Goal: Transaction & Acquisition: Download file/media

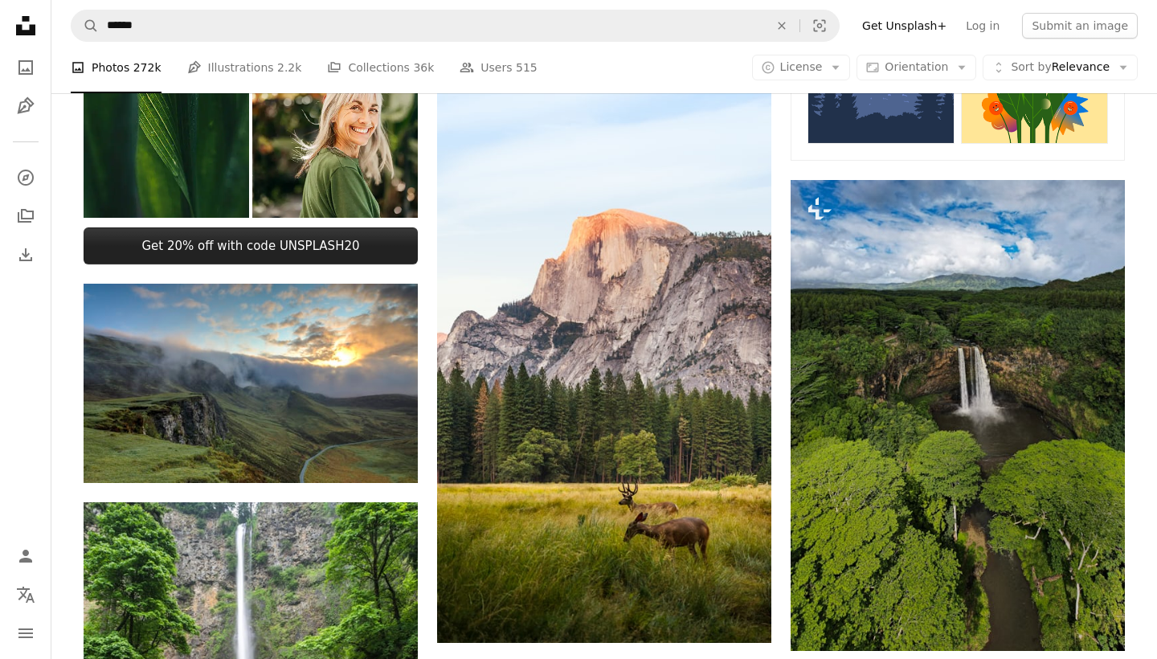
scroll to position [891, 0]
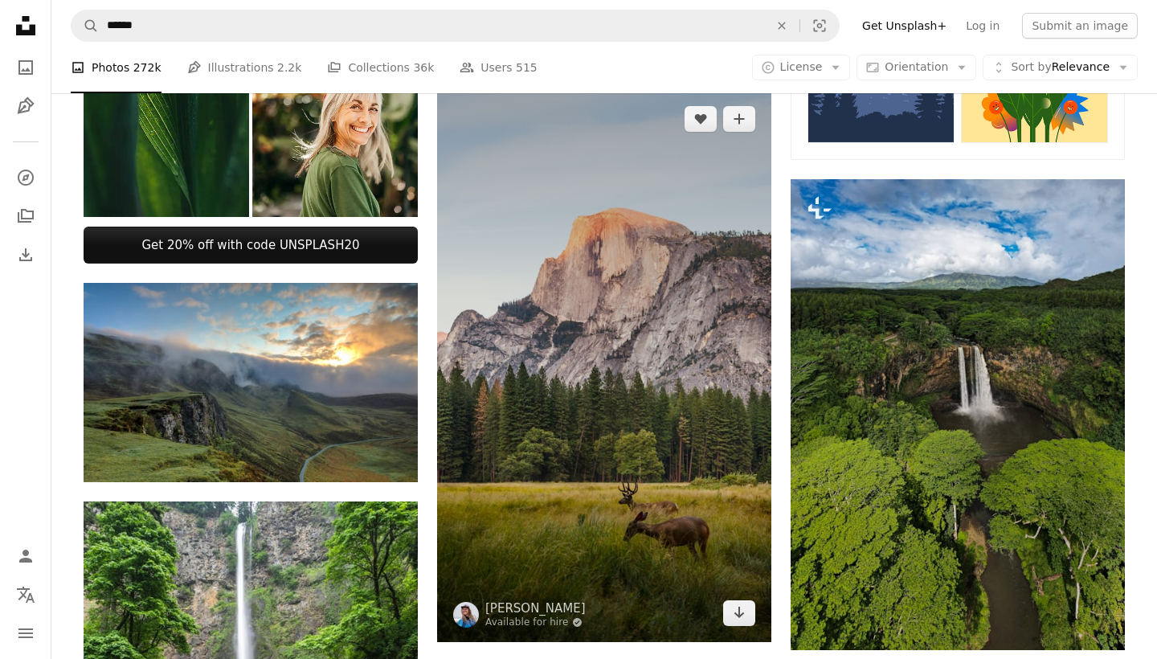
click at [556, 382] on img at bounding box center [604, 365] width 334 height 551
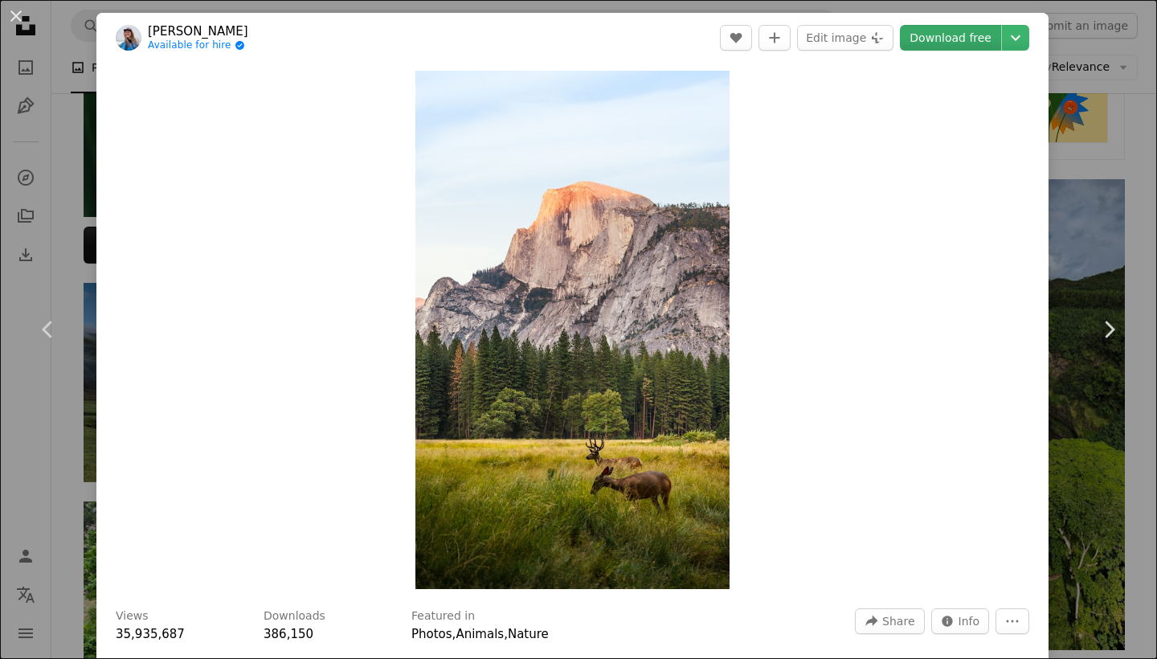
click at [968, 34] on link "Download free" at bounding box center [950, 38] width 101 height 26
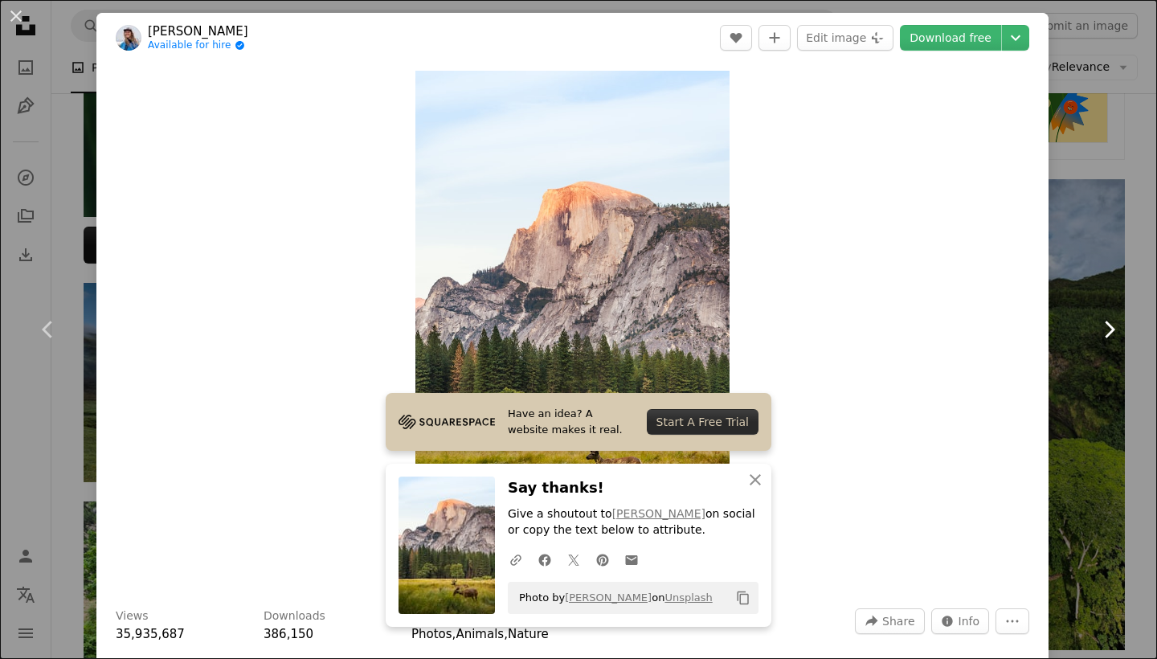
click at [1084, 261] on link "Chevron right" at bounding box center [1108, 329] width 96 height 154
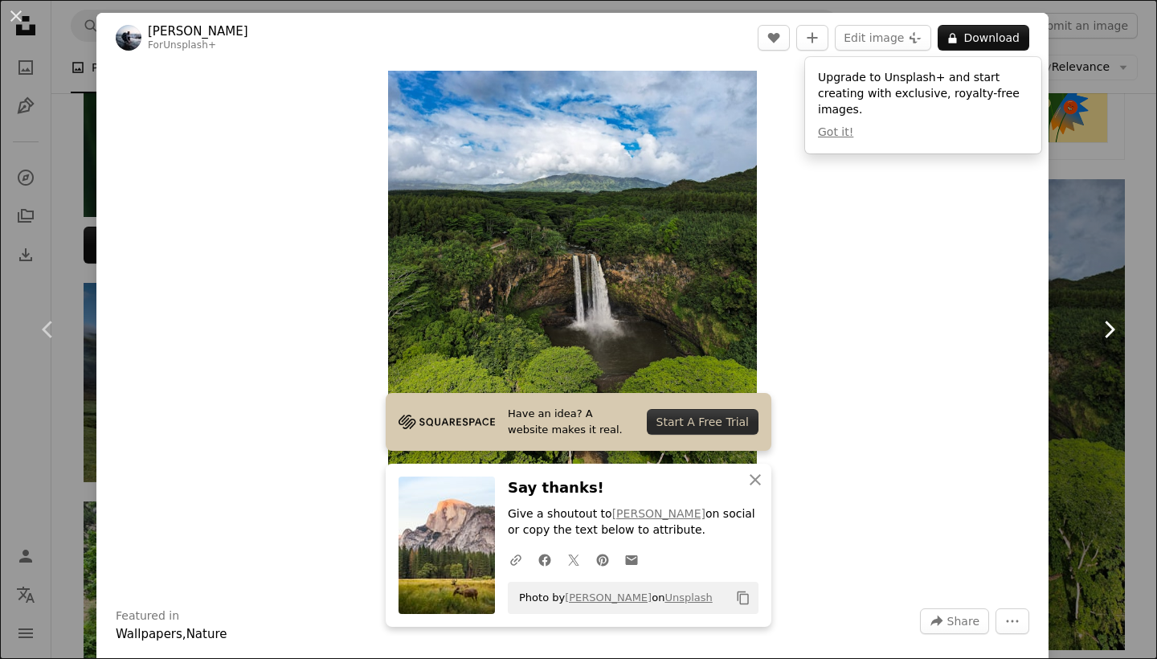
click at [1102, 333] on icon "Chevron right" at bounding box center [1109, 329] width 26 height 26
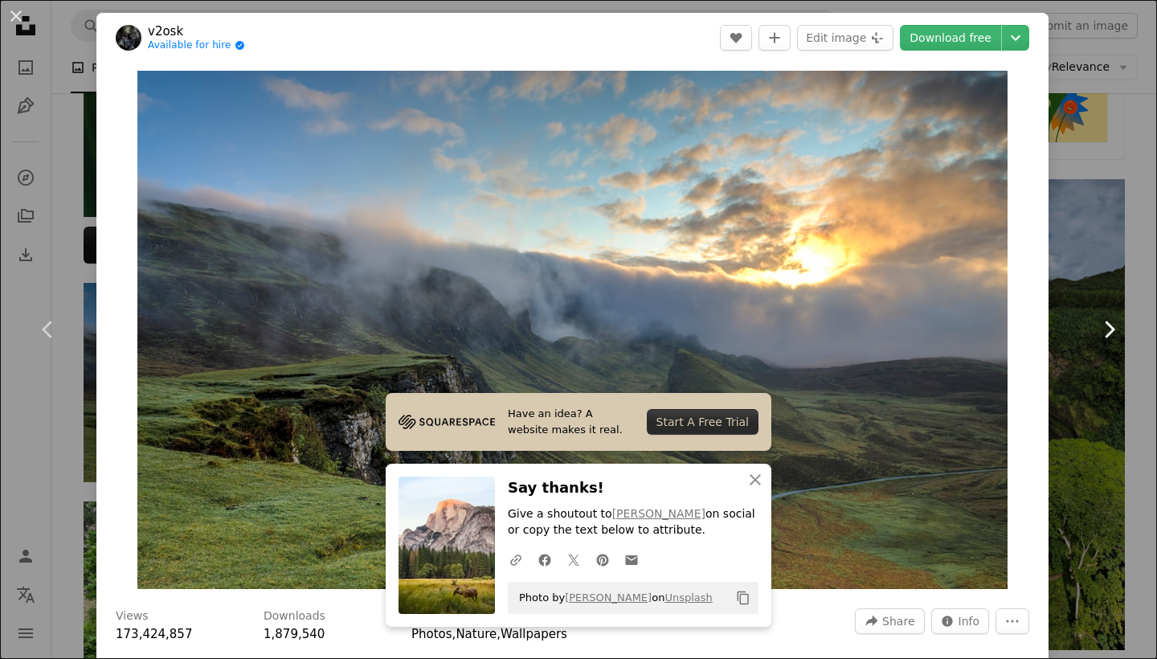
click at [1102, 333] on icon "Chevron right" at bounding box center [1109, 329] width 26 height 26
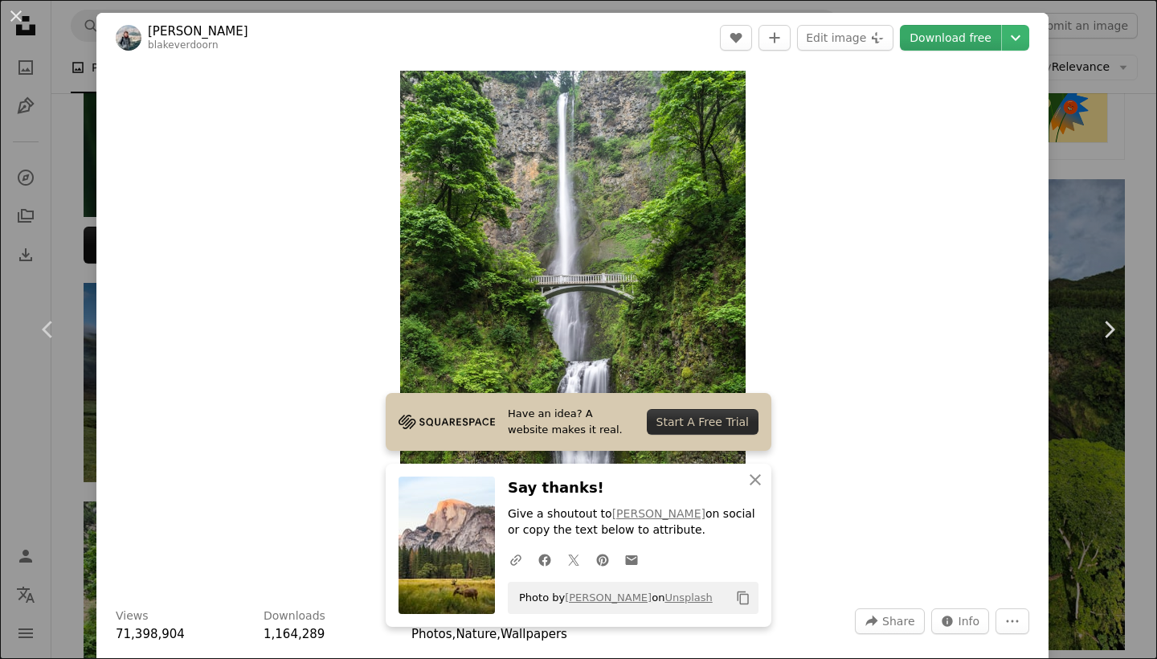
click at [945, 44] on link "Download free" at bounding box center [950, 38] width 101 height 26
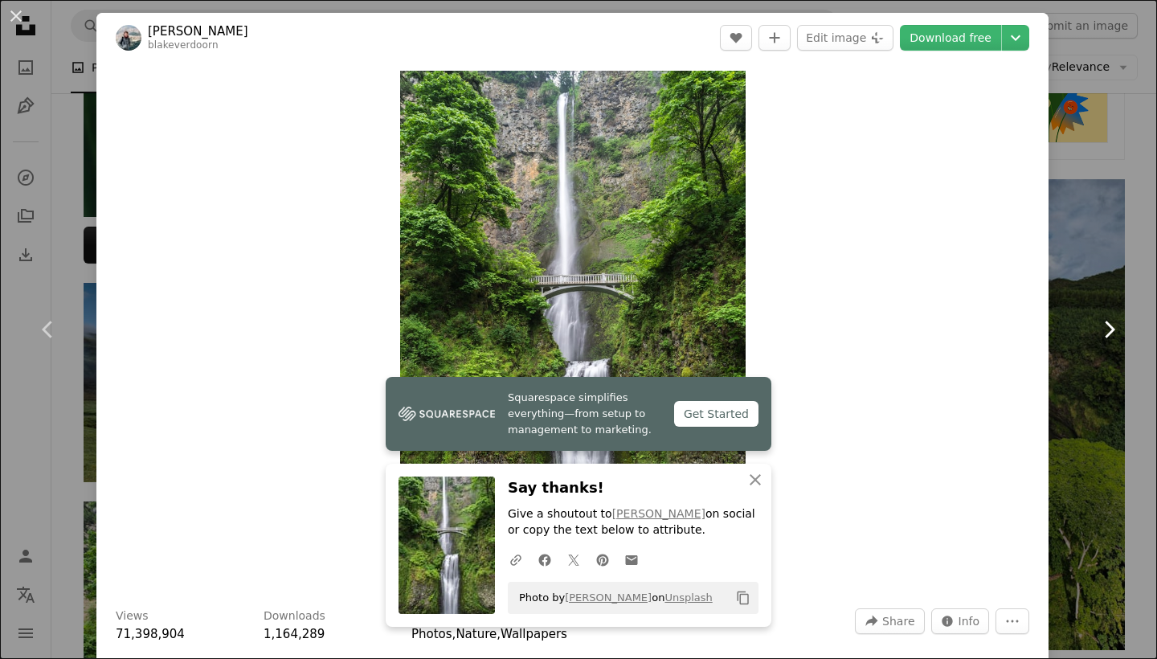
click at [1116, 325] on icon "Chevron right" at bounding box center [1109, 329] width 26 height 26
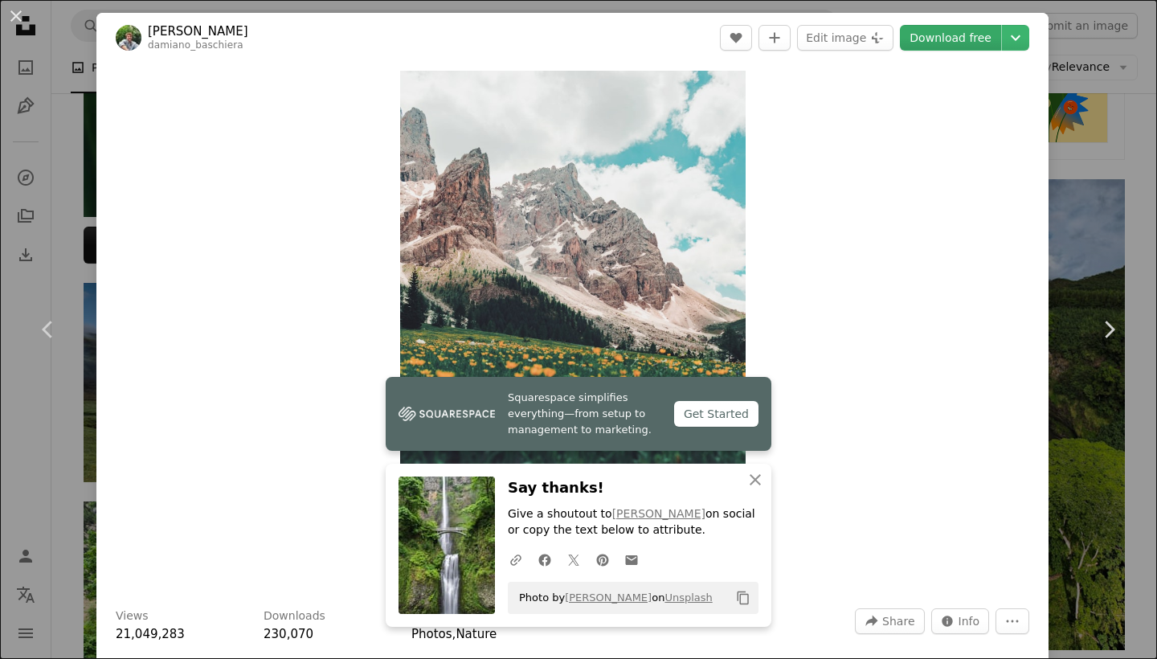
click at [970, 35] on link "Download free" at bounding box center [950, 38] width 101 height 26
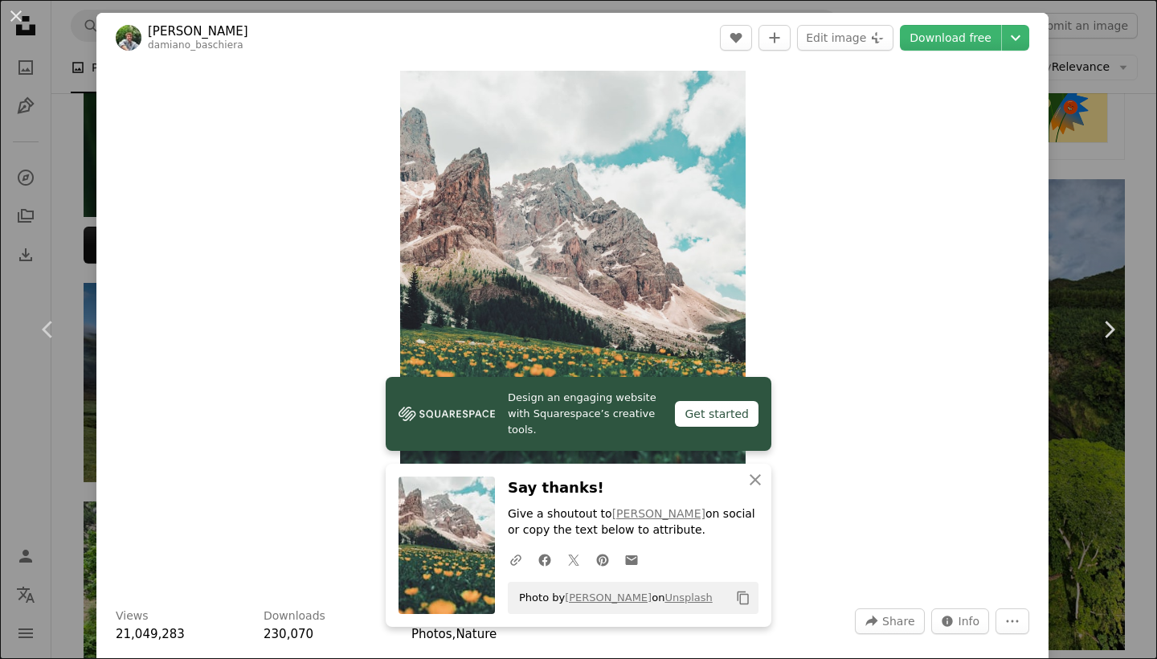
click at [1093, 218] on div "An X shape Chevron left Chevron right [PERSON_NAME] A heart A plus sign Edit im…" at bounding box center [578, 329] width 1157 height 659
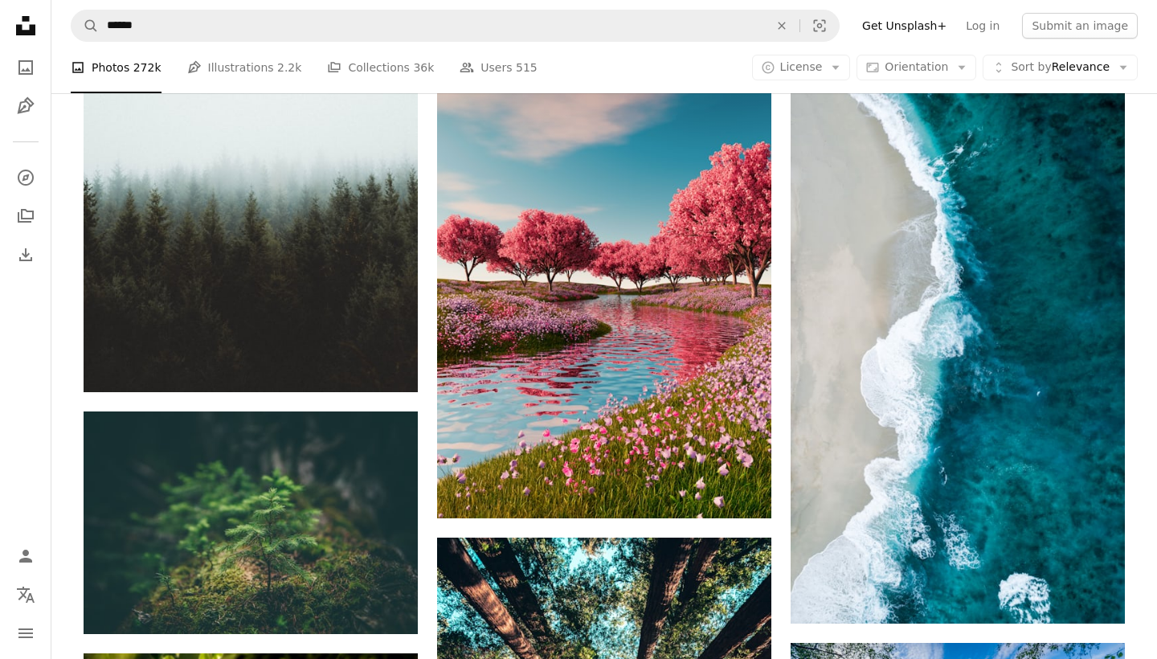
scroll to position [2038, 0]
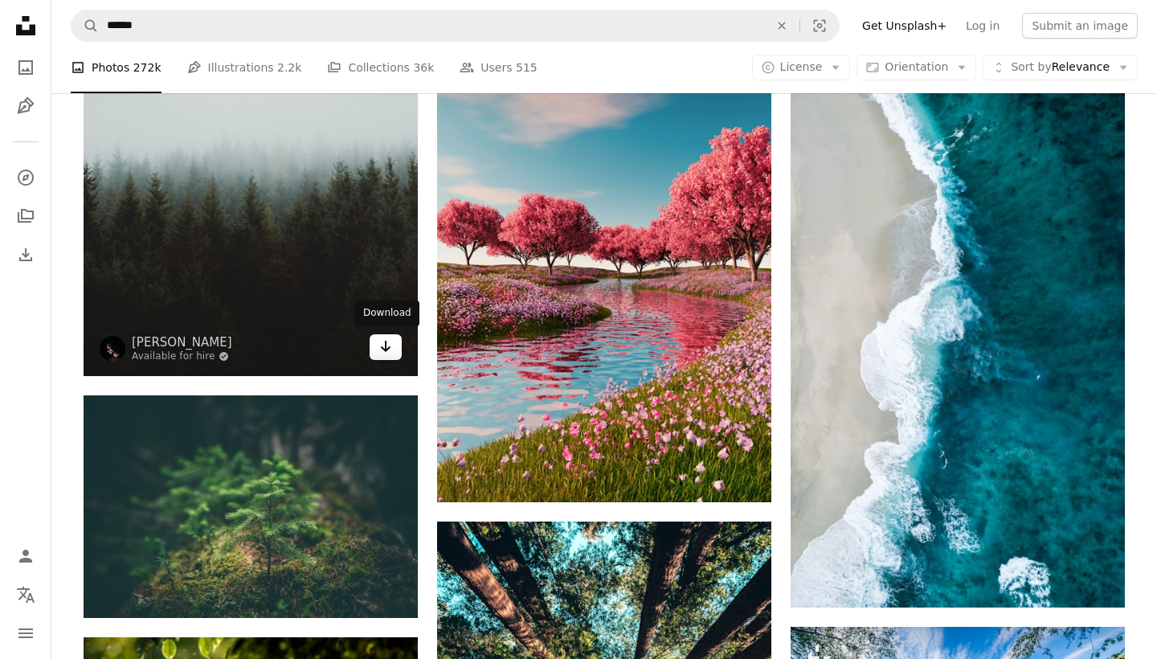
click at [394, 341] on link "Arrow pointing down" at bounding box center [385, 347] width 32 height 26
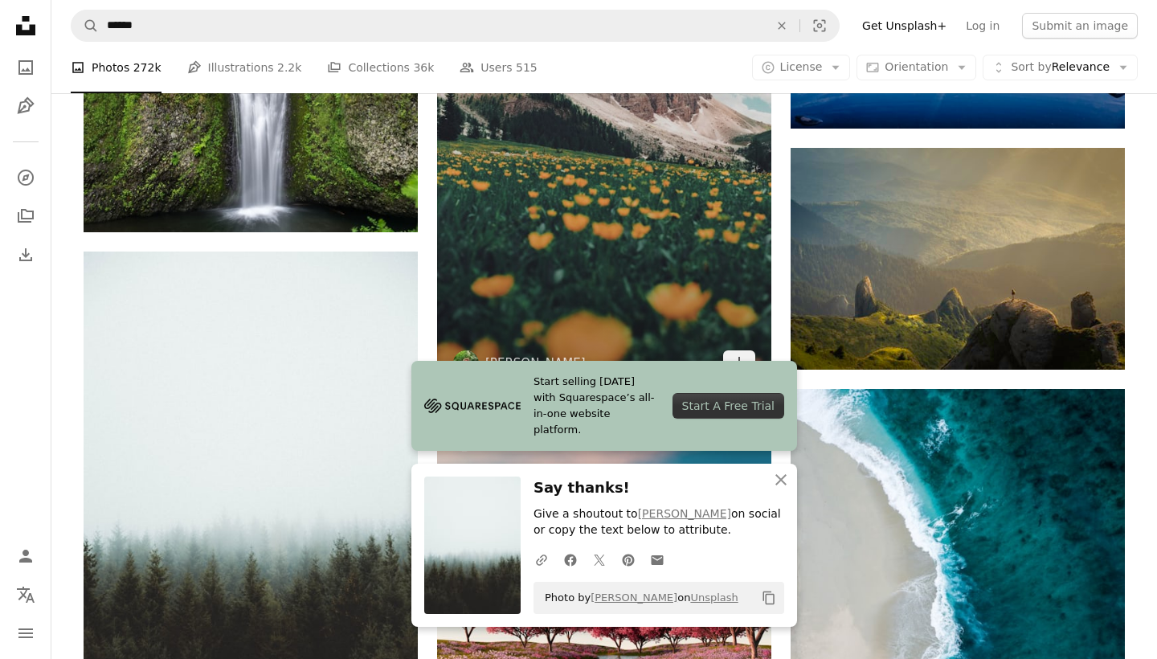
scroll to position [1637, 0]
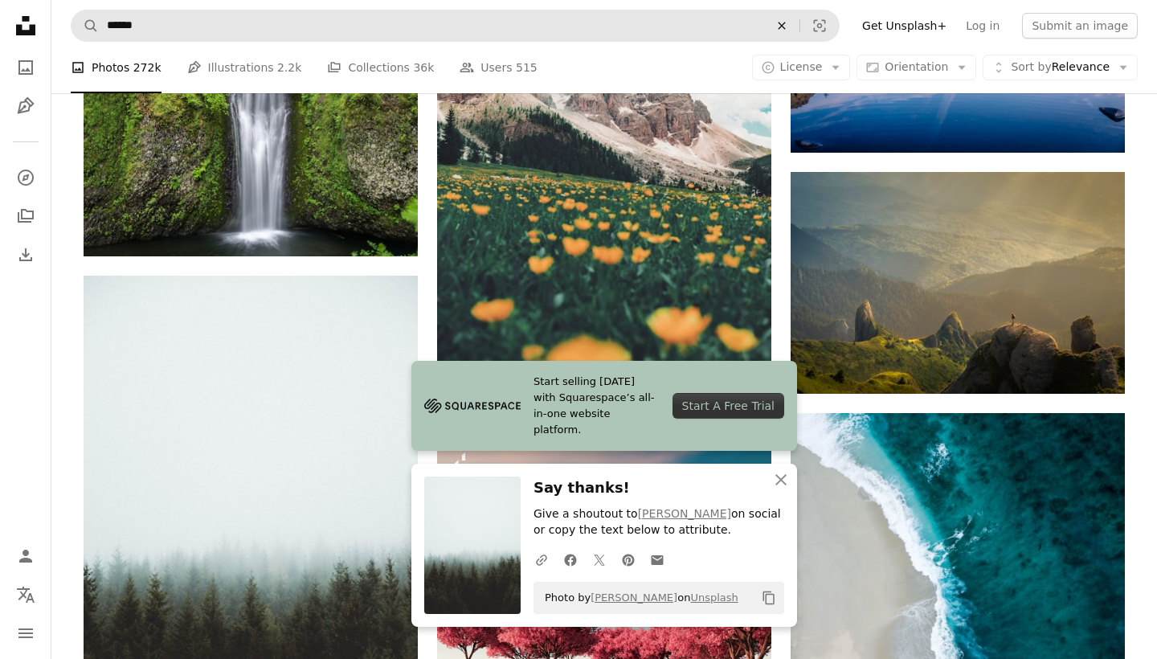
click at [795, 22] on icon "An X shape" at bounding box center [781, 25] width 35 height 13
